Goal: Find specific page/section: Find specific page/section

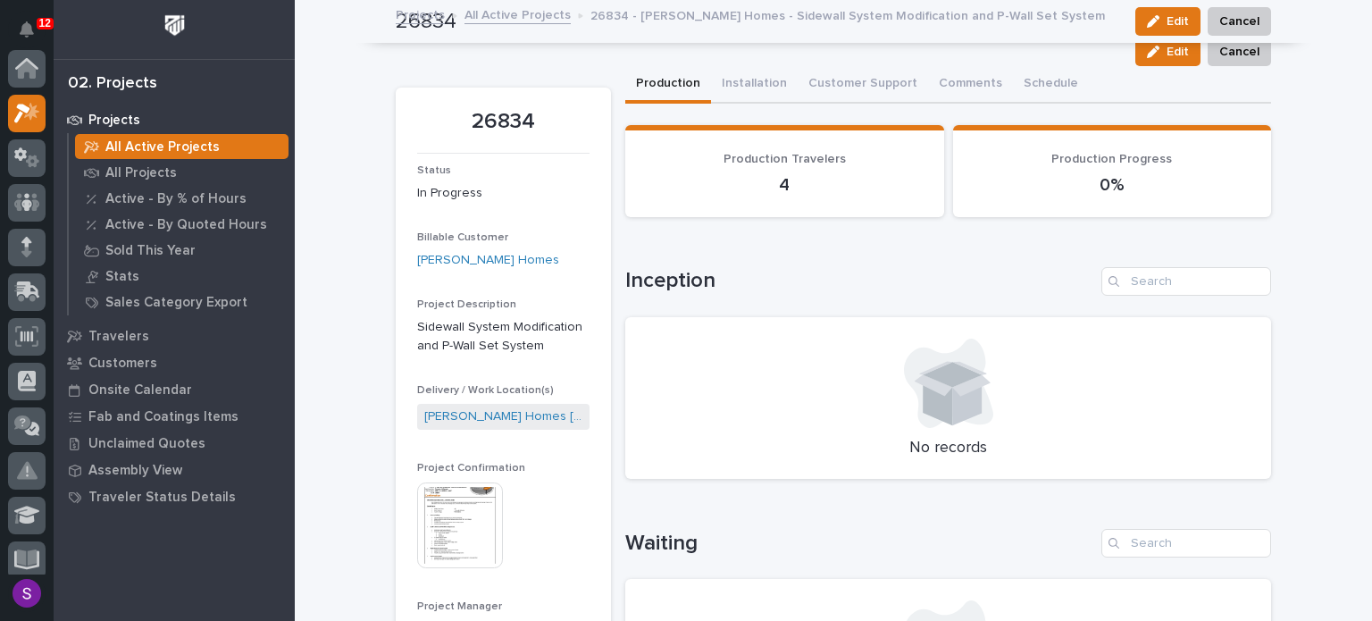
scroll to position [45, 0]
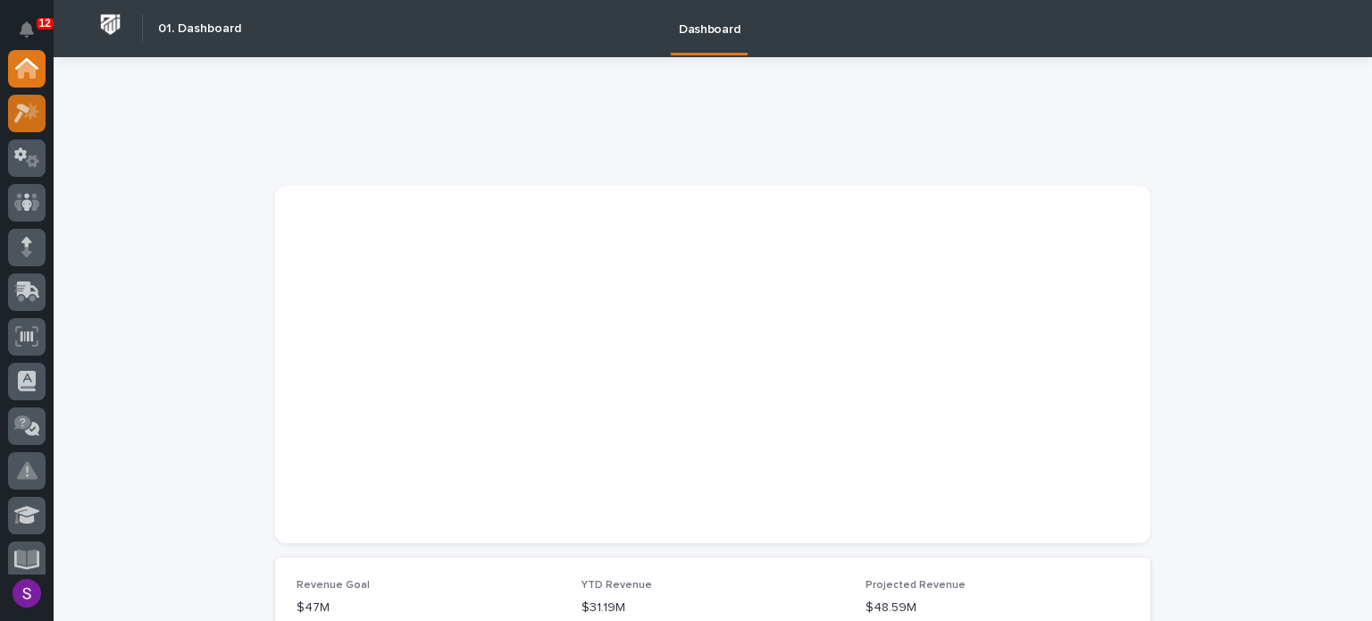
click at [3, 96] on div at bounding box center [27, 312] width 54 height 524
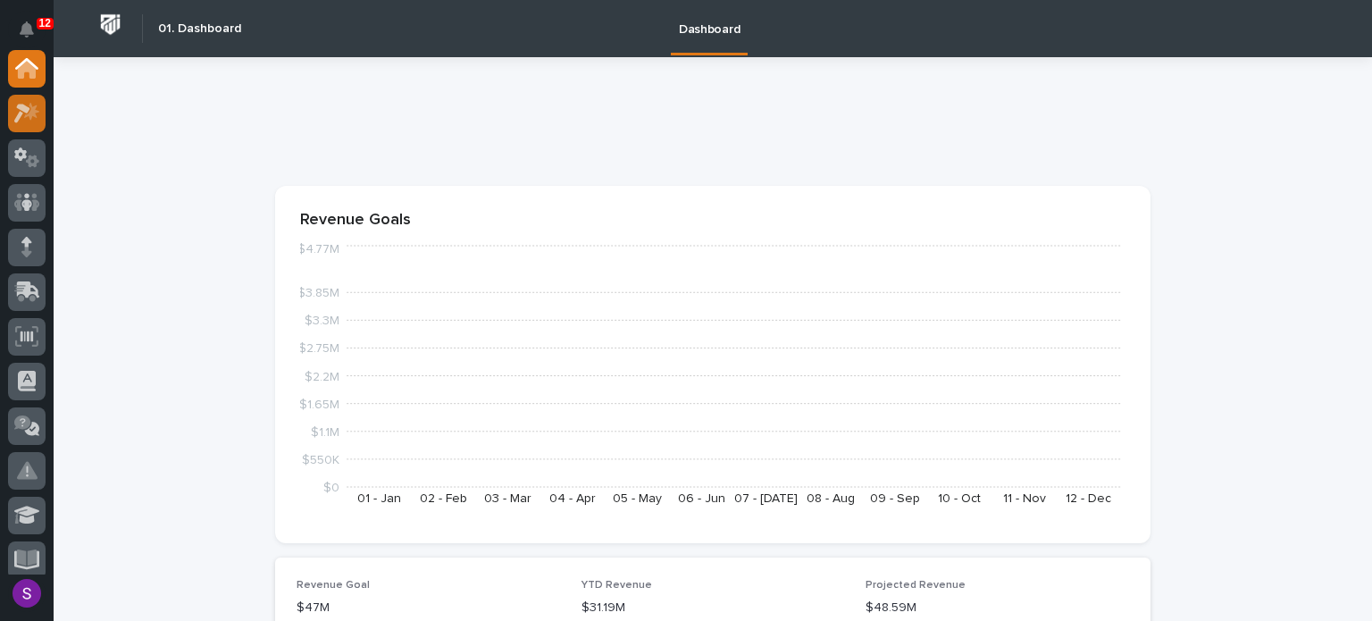
click at [17, 103] on icon at bounding box center [27, 113] width 26 height 21
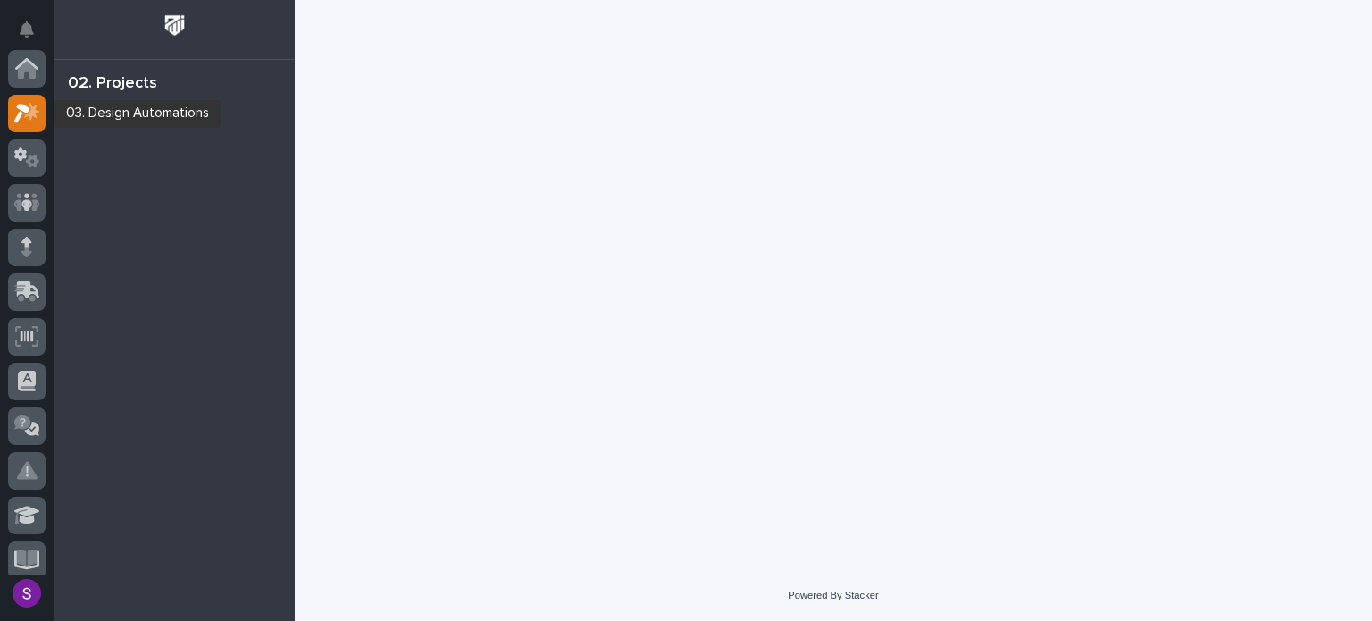
scroll to position [45, 0]
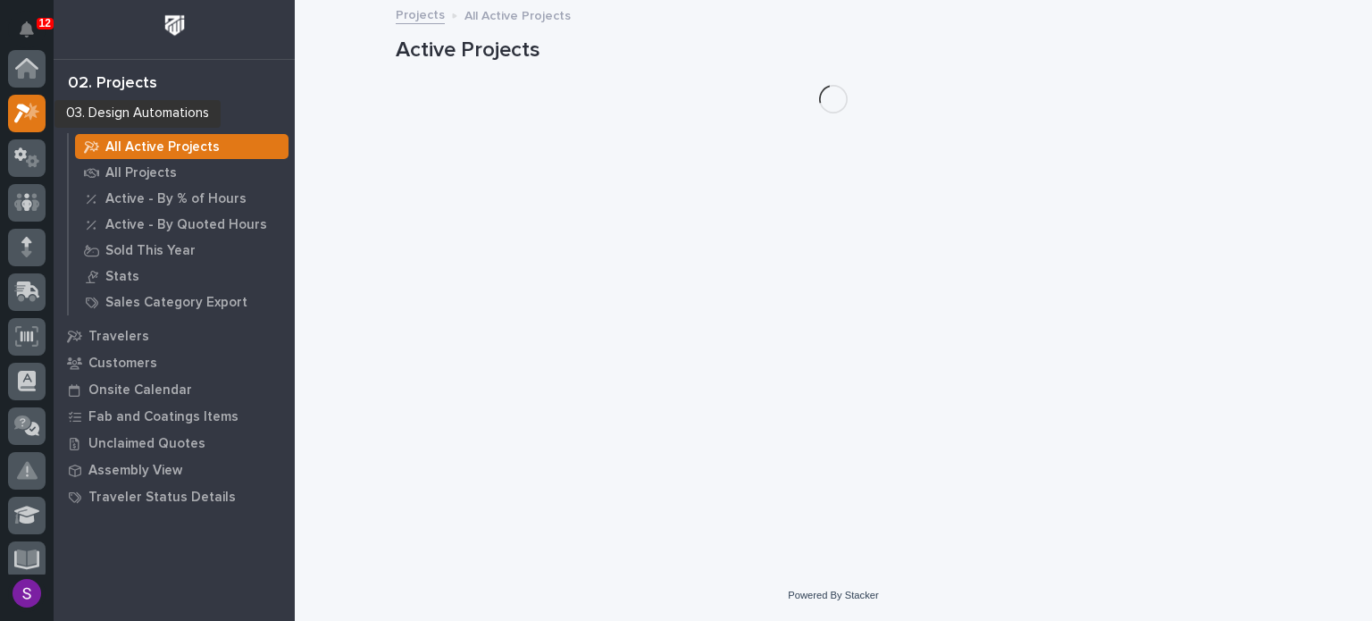
scroll to position [45, 0]
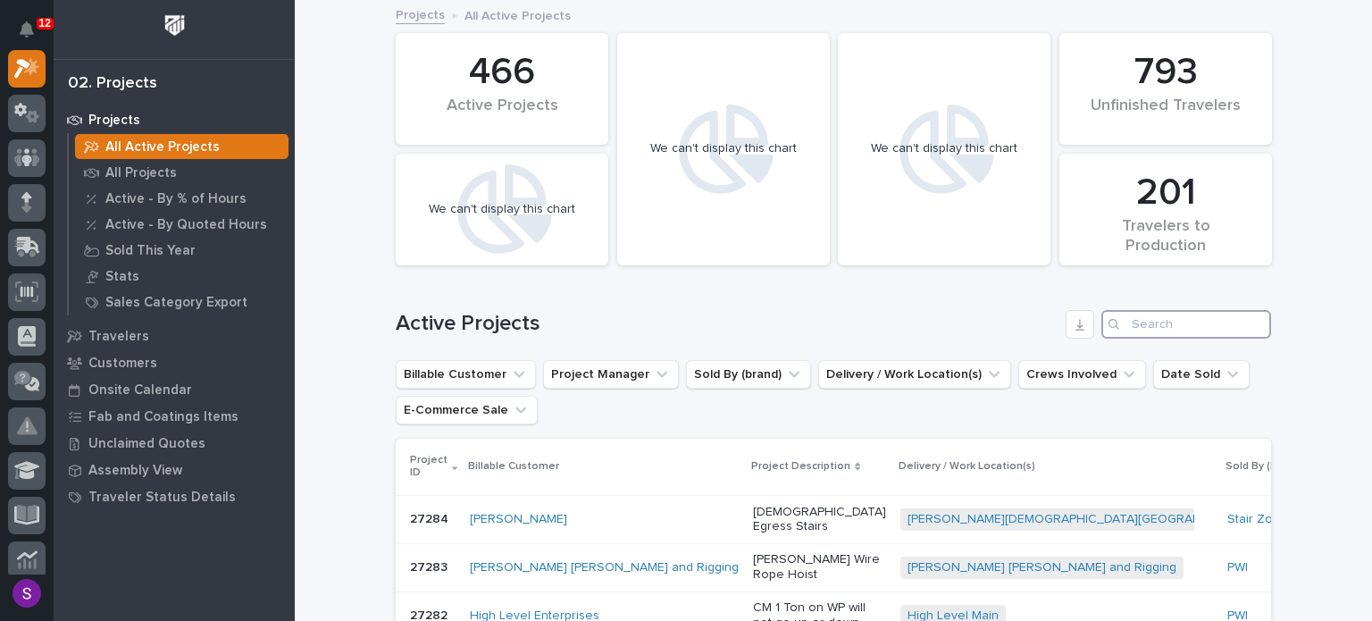
click at [1187, 322] on input "Search" at bounding box center [1186, 324] width 170 height 29
paste input "26832"
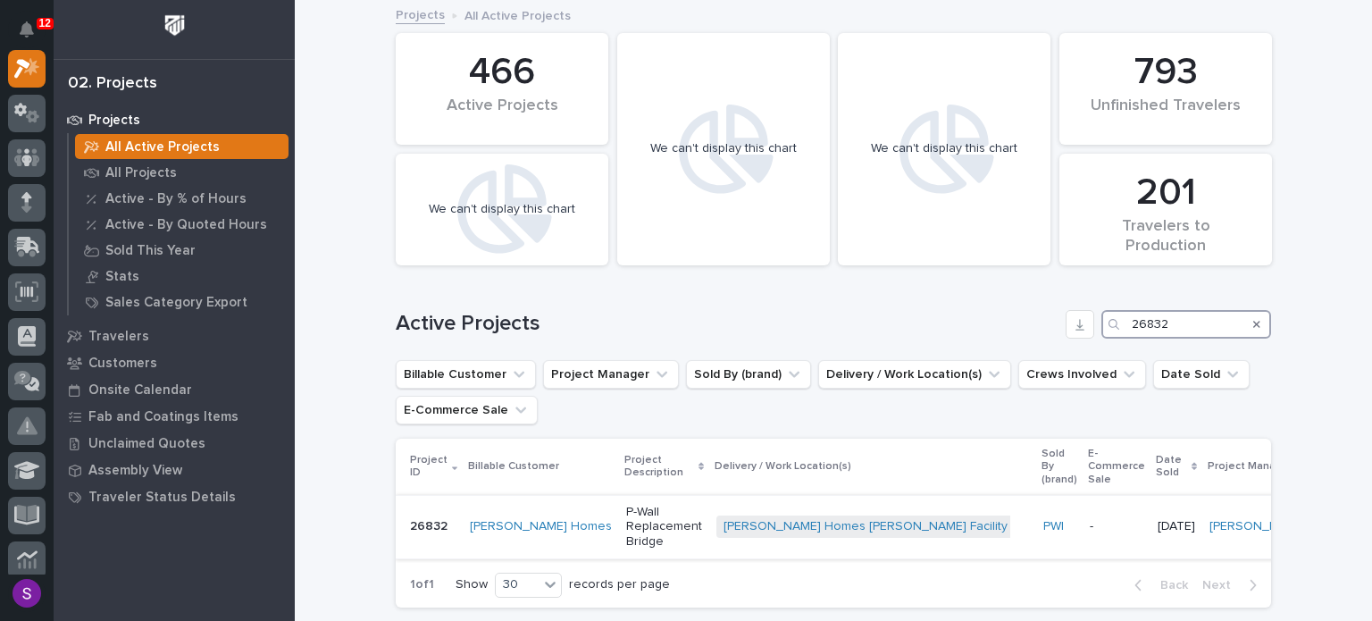
type input "26832"
click at [644, 505] on p "P-Wall Replacement Bridge" at bounding box center [664, 527] width 76 height 45
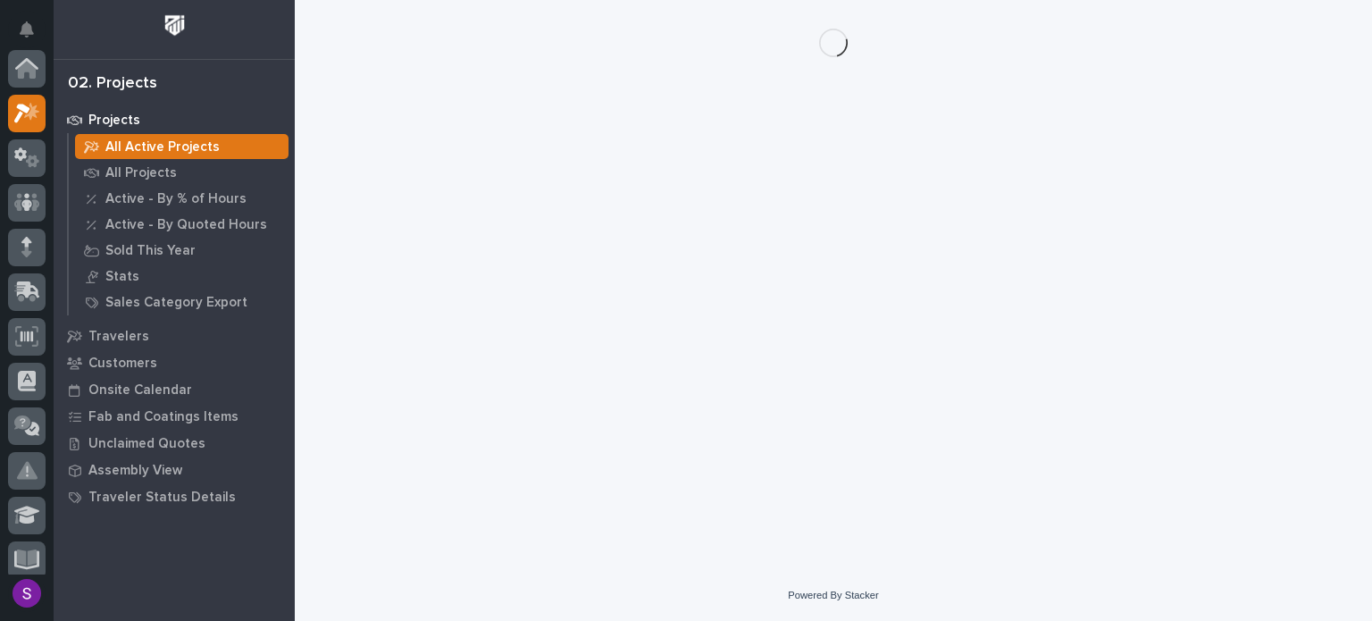
scroll to position [45, 0]
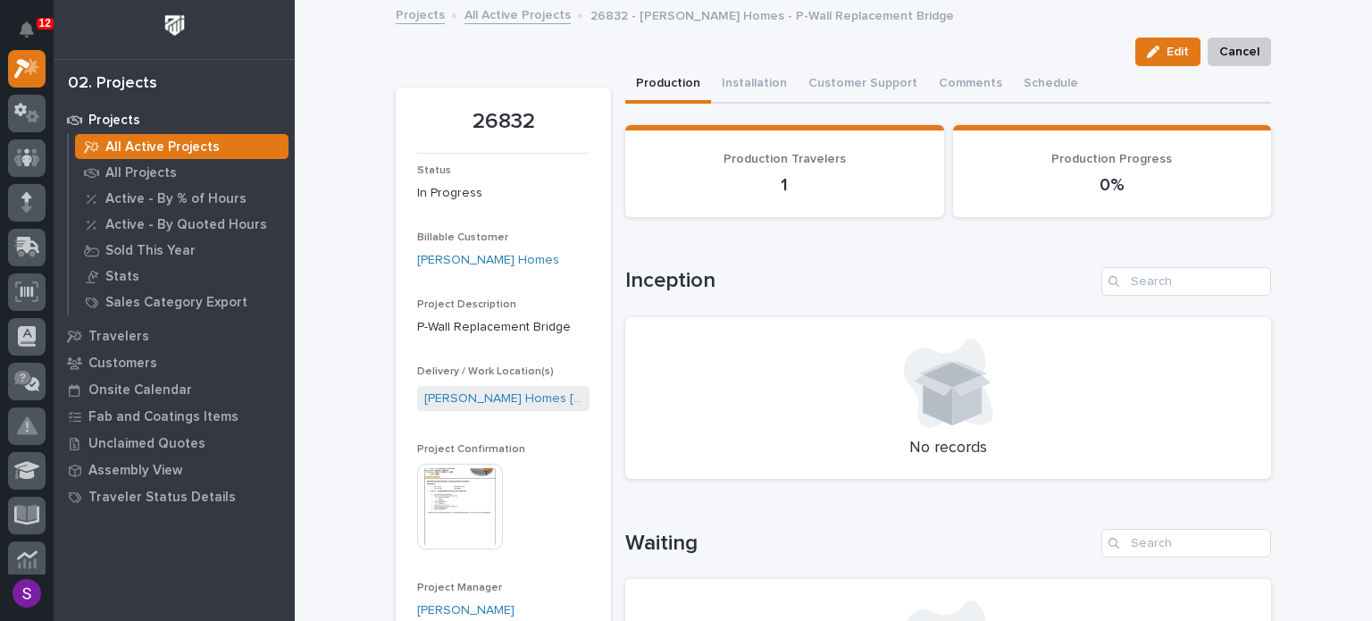
click at [480, 497] on img at bounding box center [460, 507] width 86 height 86
